Goal: Register for event/course

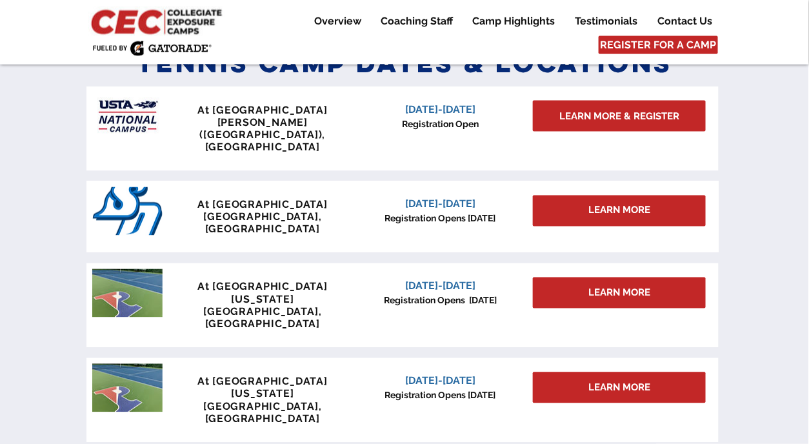
scroll to position [548, 0]
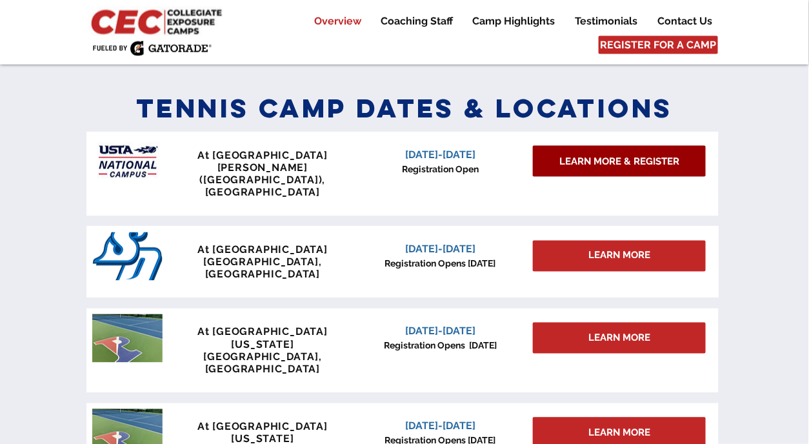
click at [587, 159] on span "LEARN MORE & REGISTER" at bounding box center [619, 162] width 120 height 14
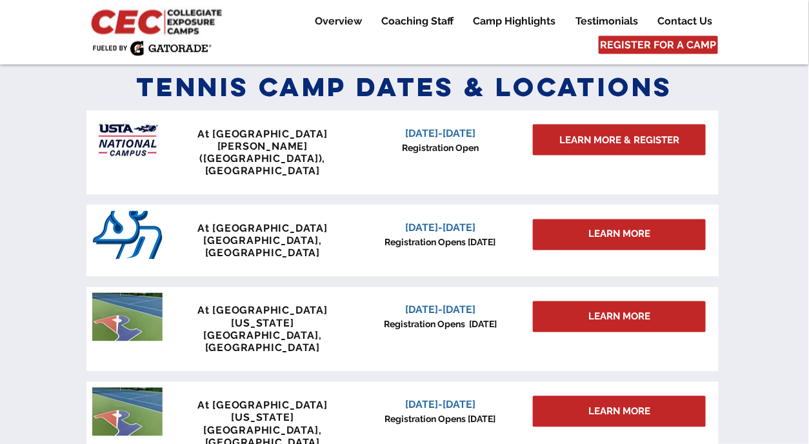
scroll to position [608, 0]
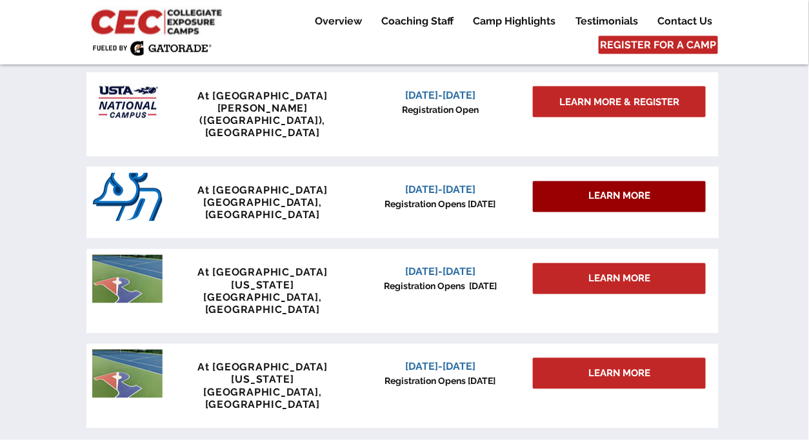
click at [592, 190] on span "LEARN MORE" at bounding box center [619, 197] width 62 height 14
click at [595, 190] on span "LEARN MORE" at bounding box center [619, 197] width 62 height 14
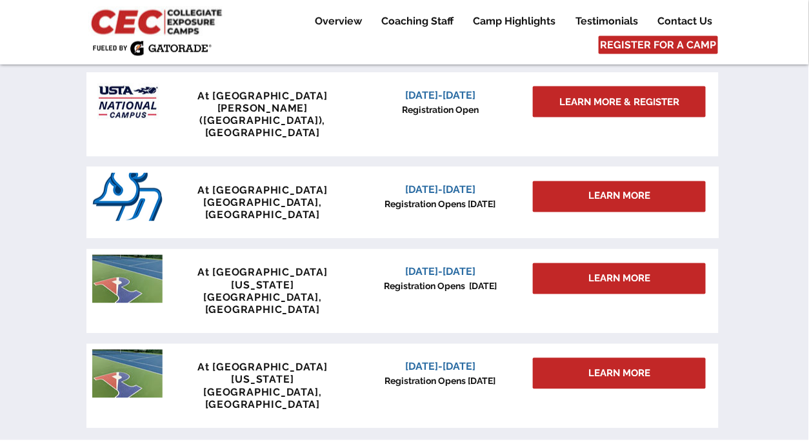
click at [420, 184] on span "[DATE]-[DATE]" at bounding box center [440, 190] width 70 height 12
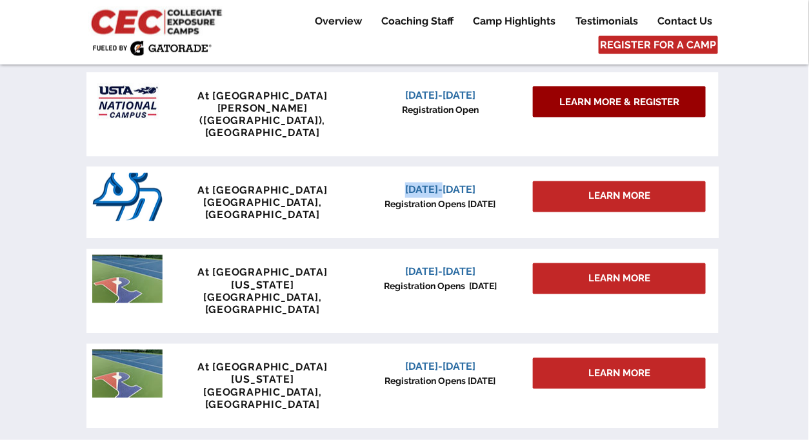
click at [604, 91] on link "LEARN MORE & REGISTER" at bounding box center [619, 101] width 173 height 31
